Goal: Information Seeking & Learning: Learn about a topic

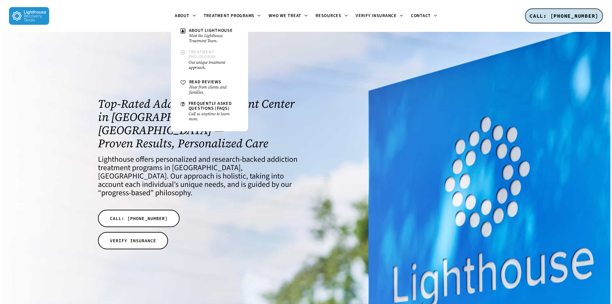
click at [205, 58] on span "Treatment Philosophy" at bounding box center [203, 54] width 28 height 11
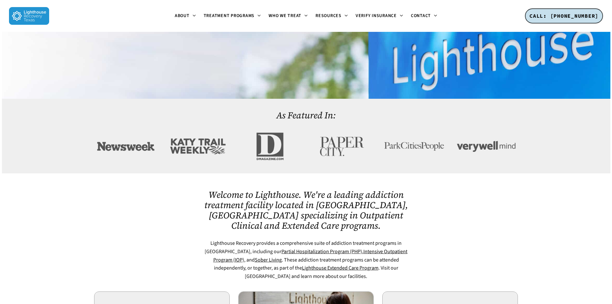
scroll to position [354, 0]
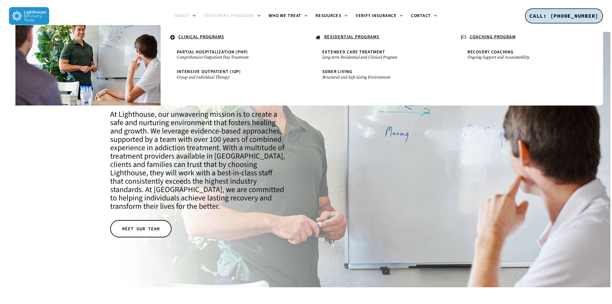
click at [231, 17] on span "Treatment Programs" at bounding box center [229, 16] width 51 height 6
click at [256, 14] on link "Treatment Programs" at bounding box center [232, 15] width 65 height 5
